Goal: Navigation & Orientation: Go to known website

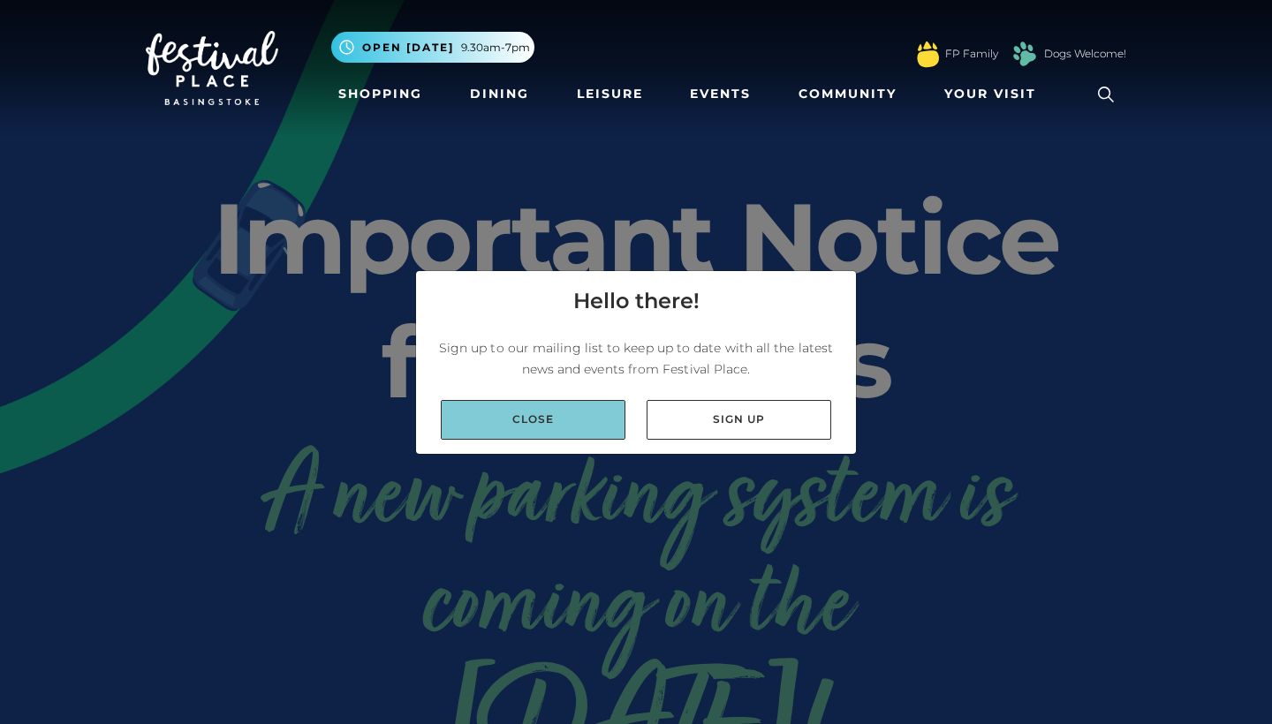
click at [598, 422] on link "Close" at bounding box center [533, 420] width 185 height 40
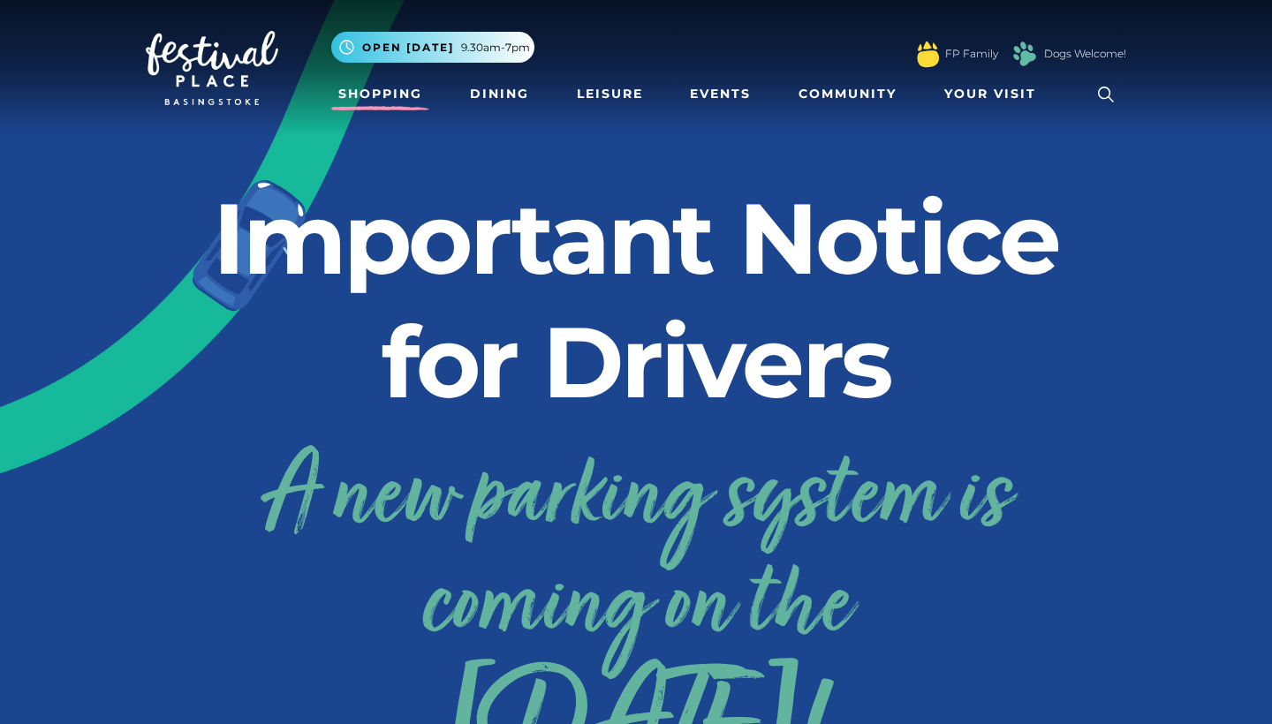
click at [377, 94] on link "Shopping" at bounding box center [380, 94] width 98 height 33
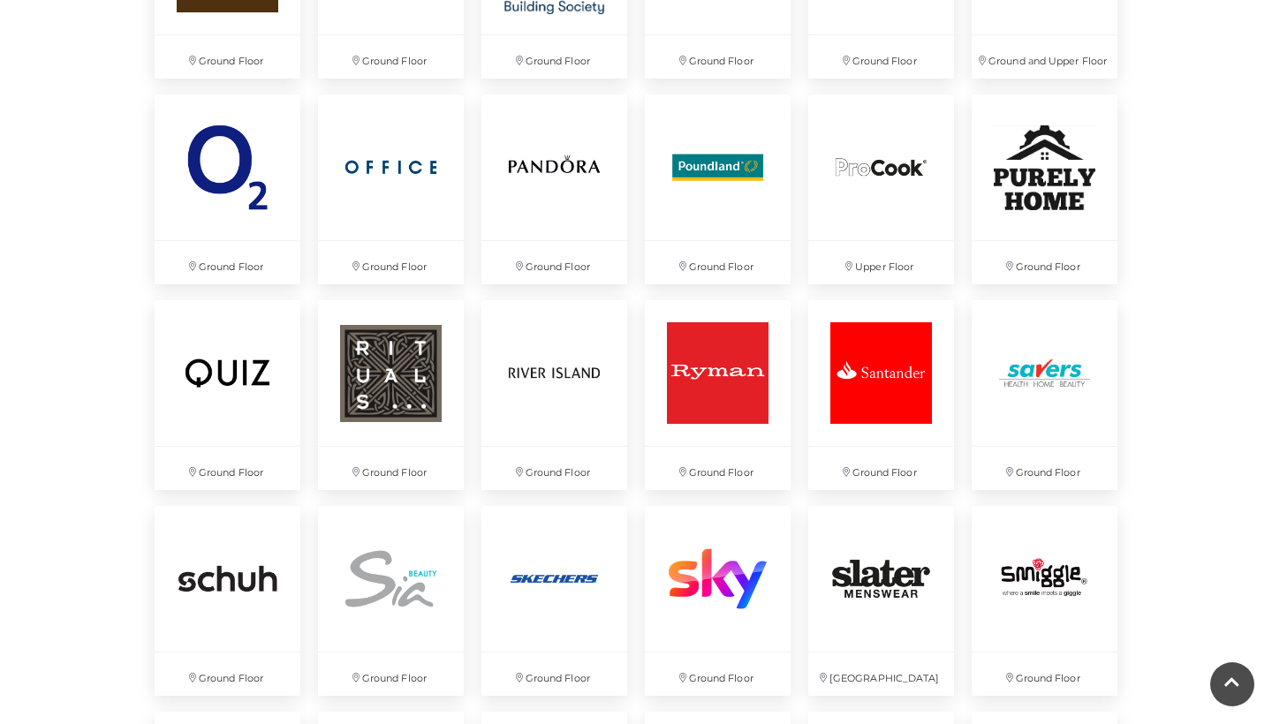
scroll to position [3495, 0]
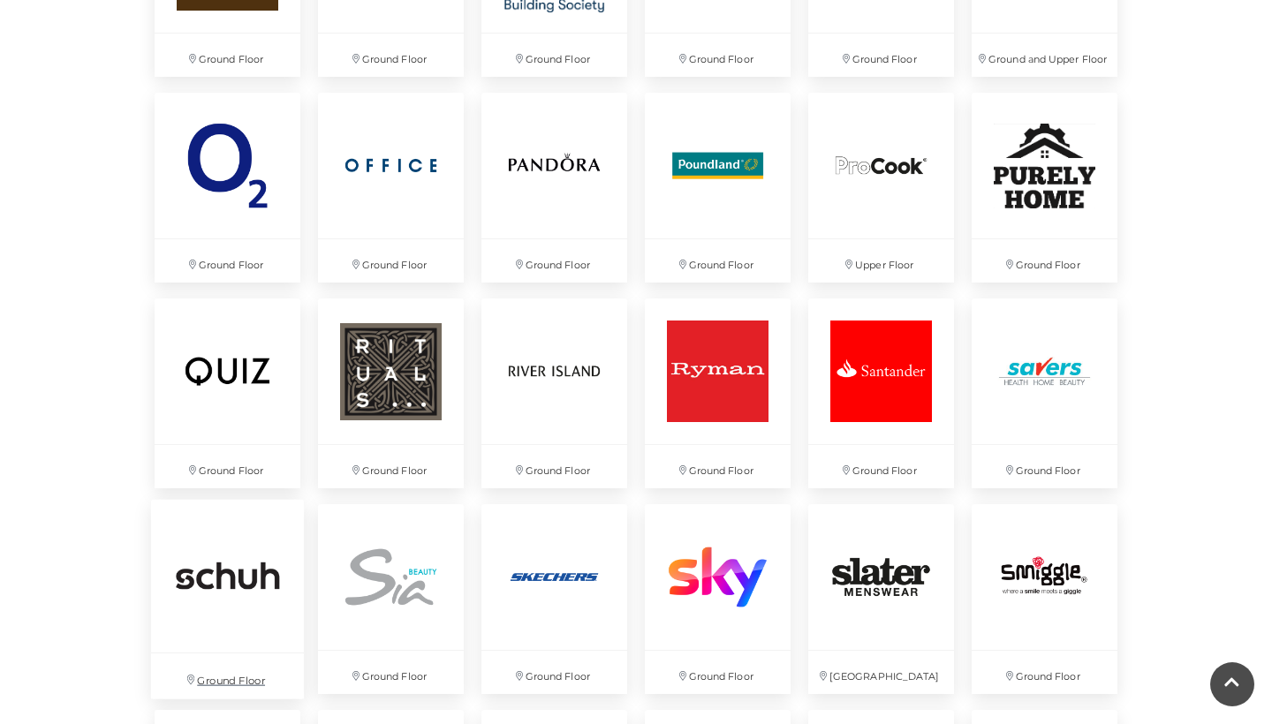
click at [259, 583] on img at bounding box center [227, 576] width 153 height 153
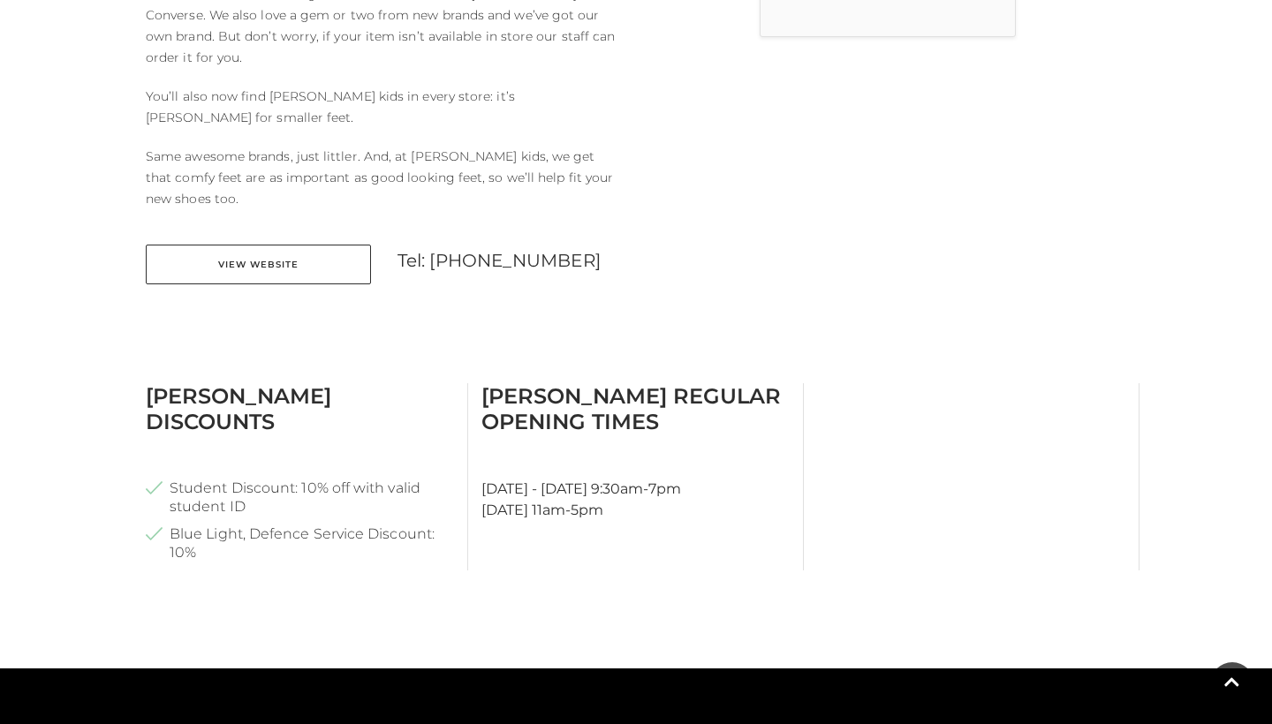
scroll to position [738, 0]
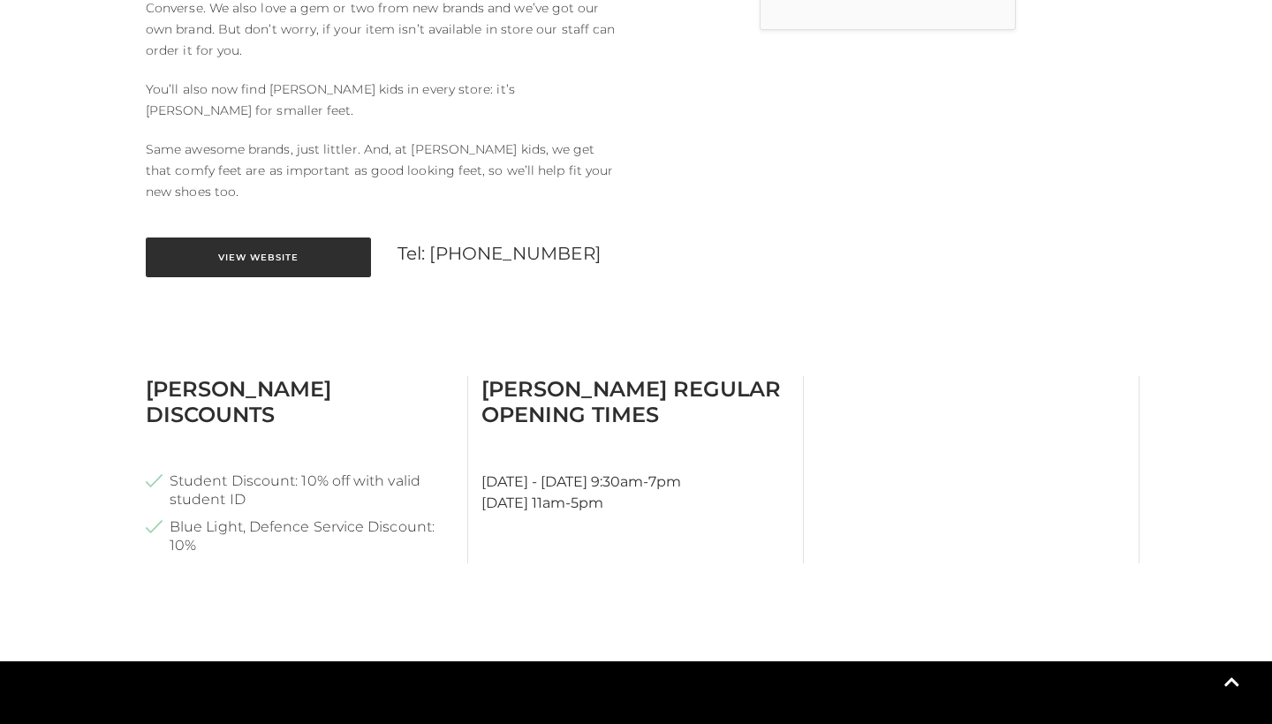
click at [313, 238] on link "View Website" at bounding box center [258, 258] width 225 height 40
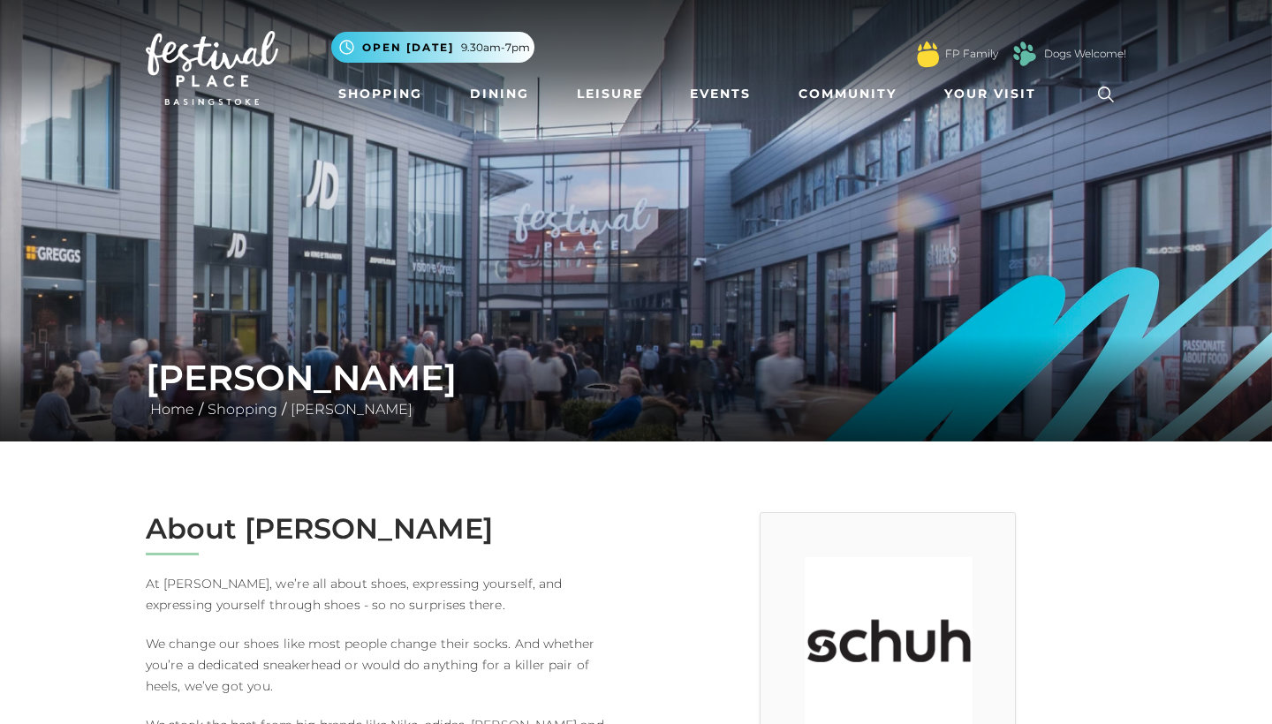
scroll to position [0, 0]
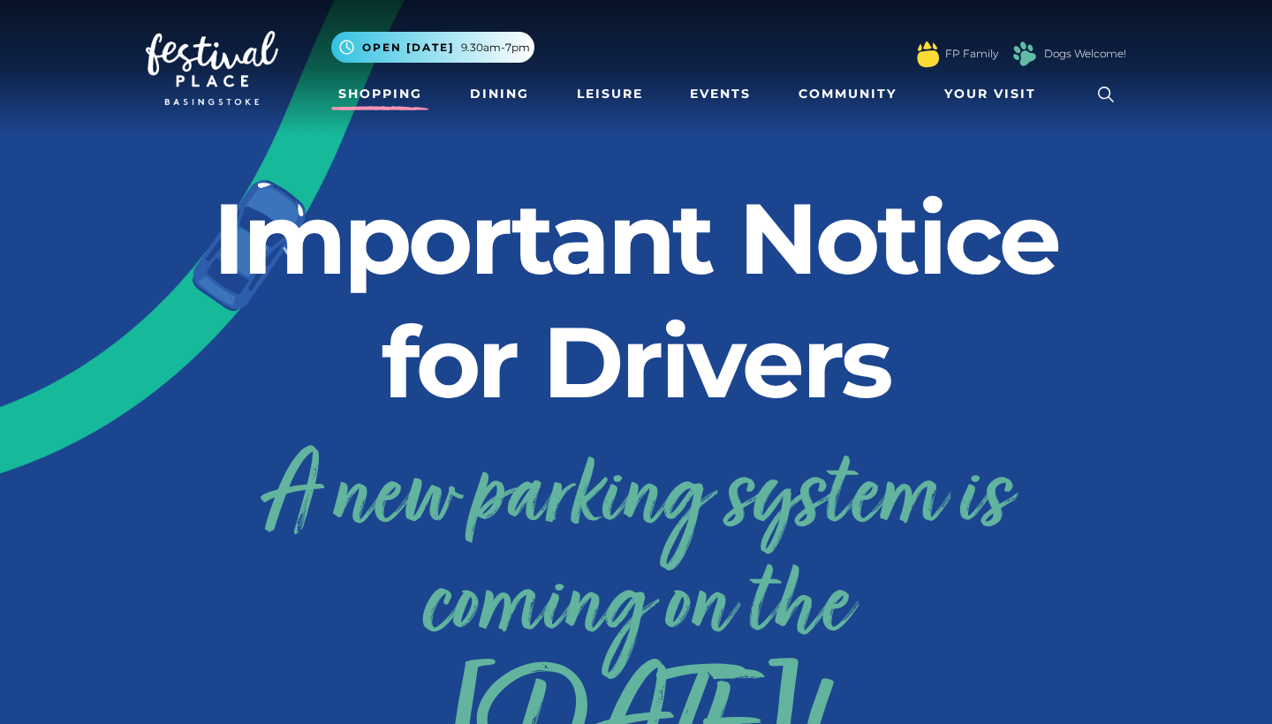
click at [372, 107] on link "Shopping" at bounding box center [380, 94] width 98 height 33
click at [389, 97] on link "Shopping" at bounding box center [380, 94] width 98 height 33
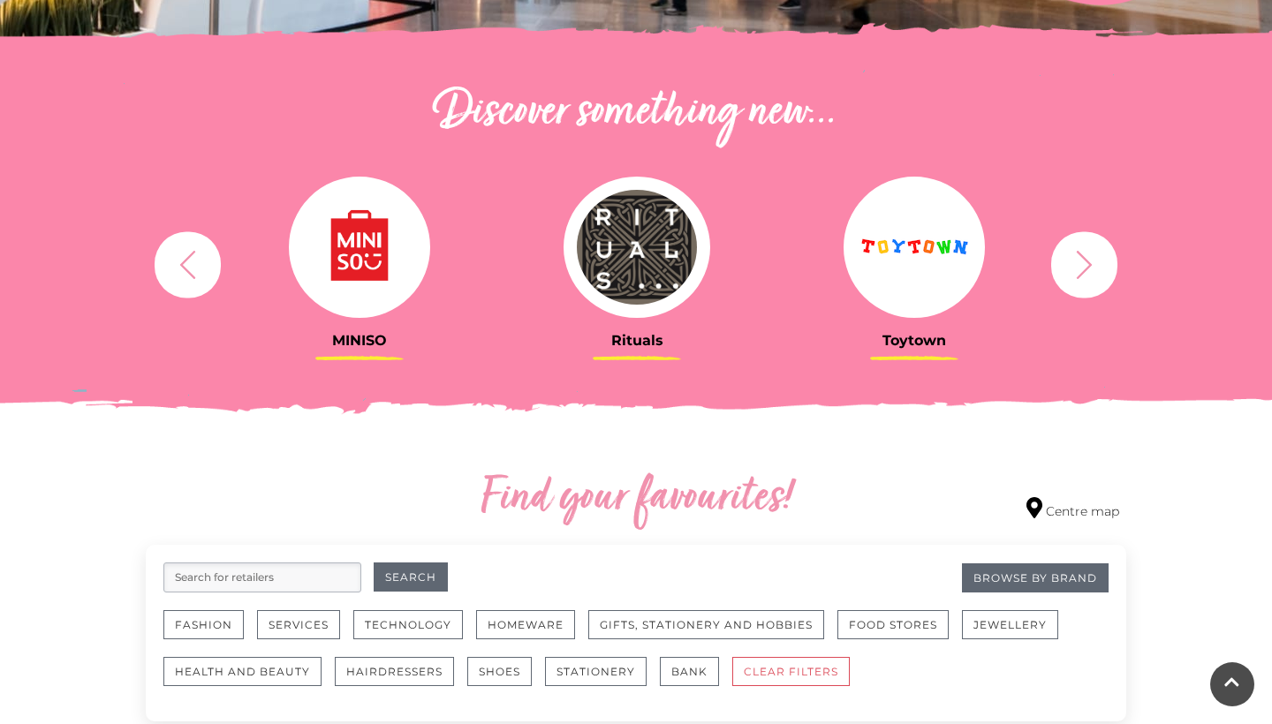
scroll to position [363, 0]
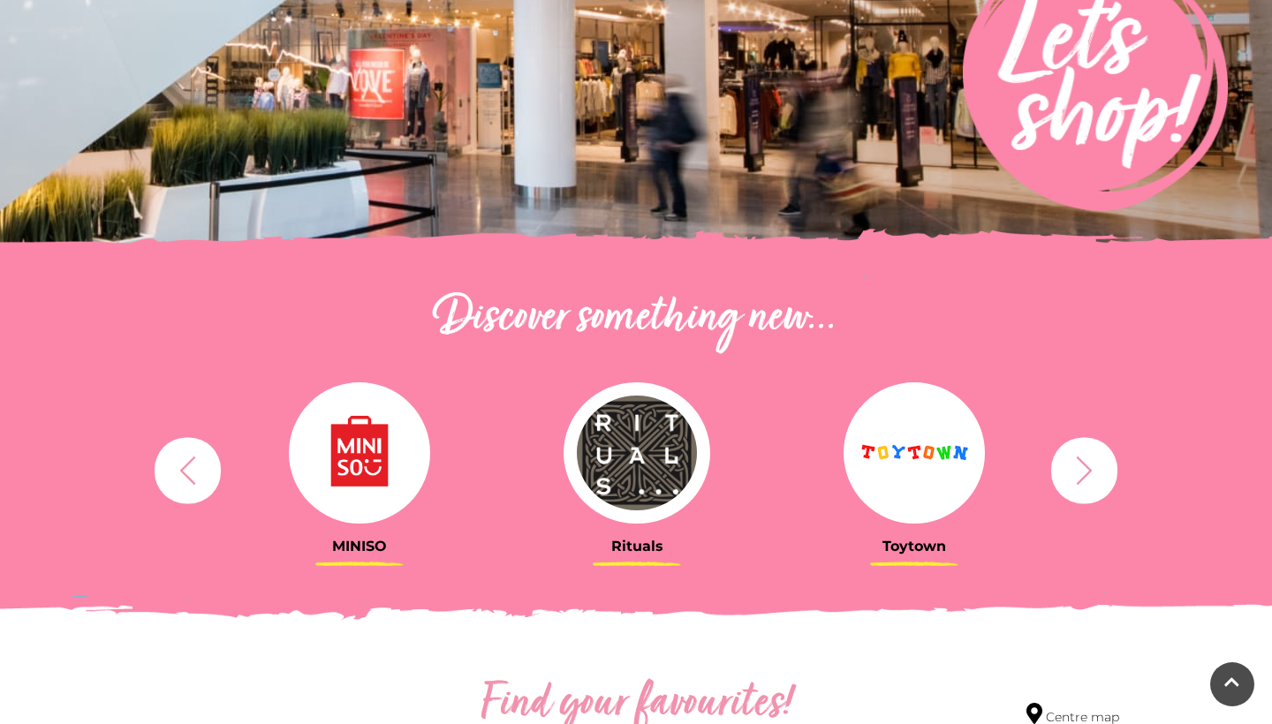
click at [194, 464] on icon "button" at bounding box center [187, 470] width 33 height 33
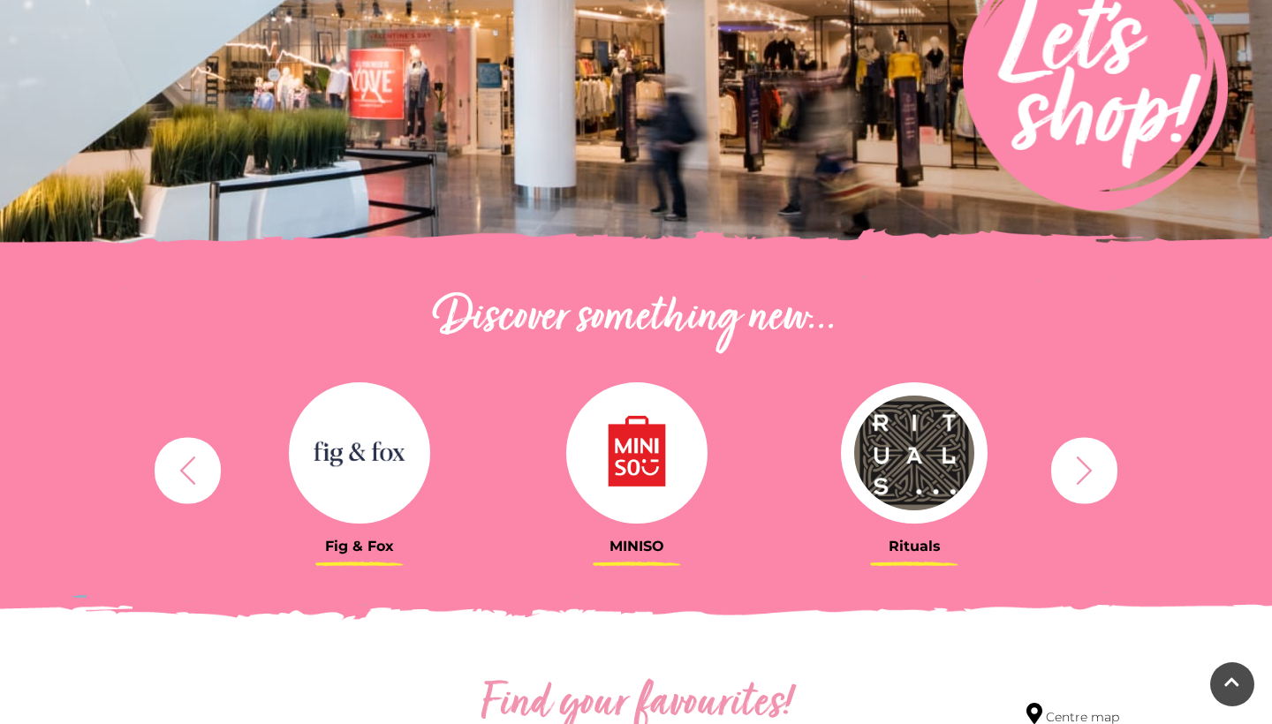
click at [350, 438] on img at bounding box center [359, 452] width 141 height 141
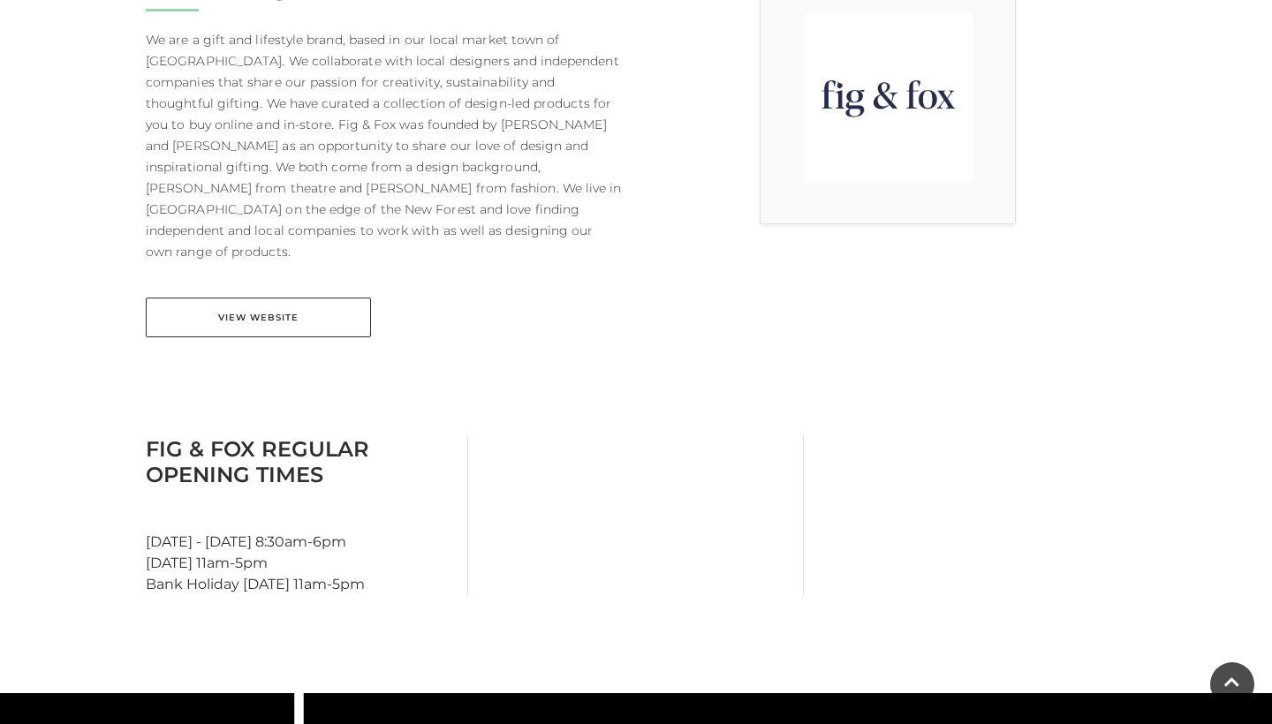
scroll to position [581, 0]
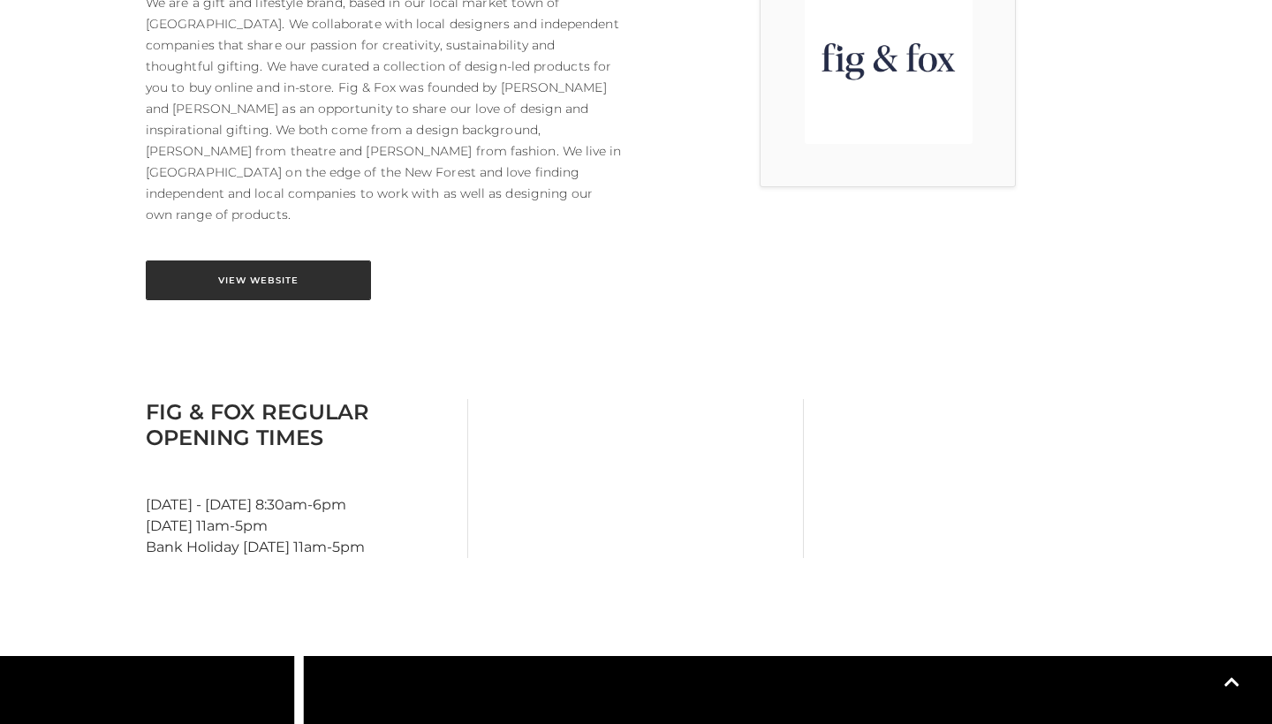
click at [313, 260] on link "View Website" at bounding box center [258, 280] width 225 height 40
